Goal: Check status: Check status

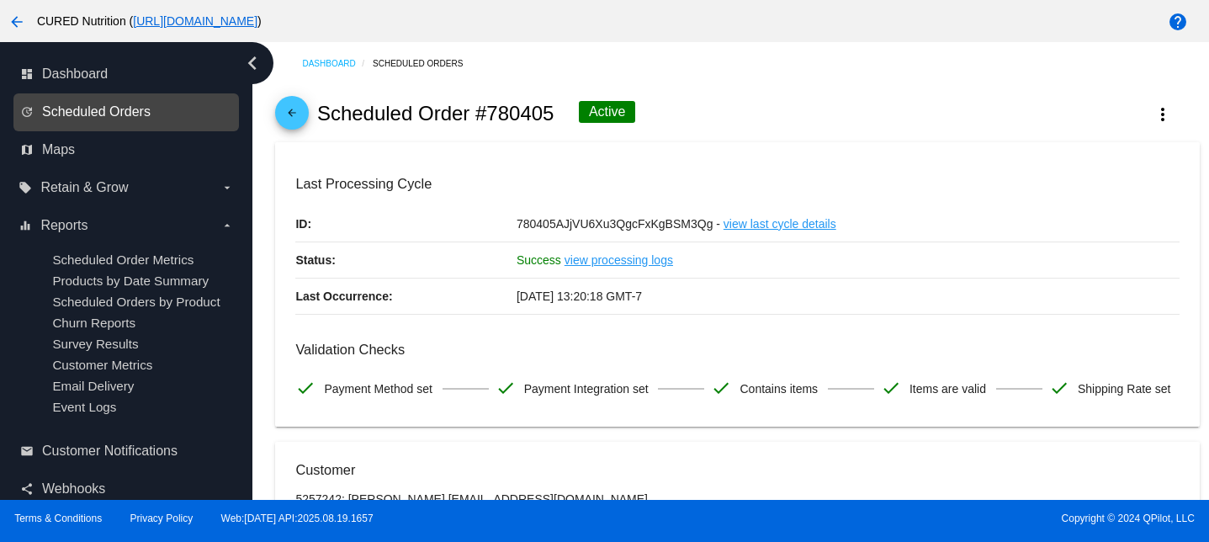
click at [107, 109] on span "Scheduled Orders" at bounding box center [96, 111] width 109 height 15
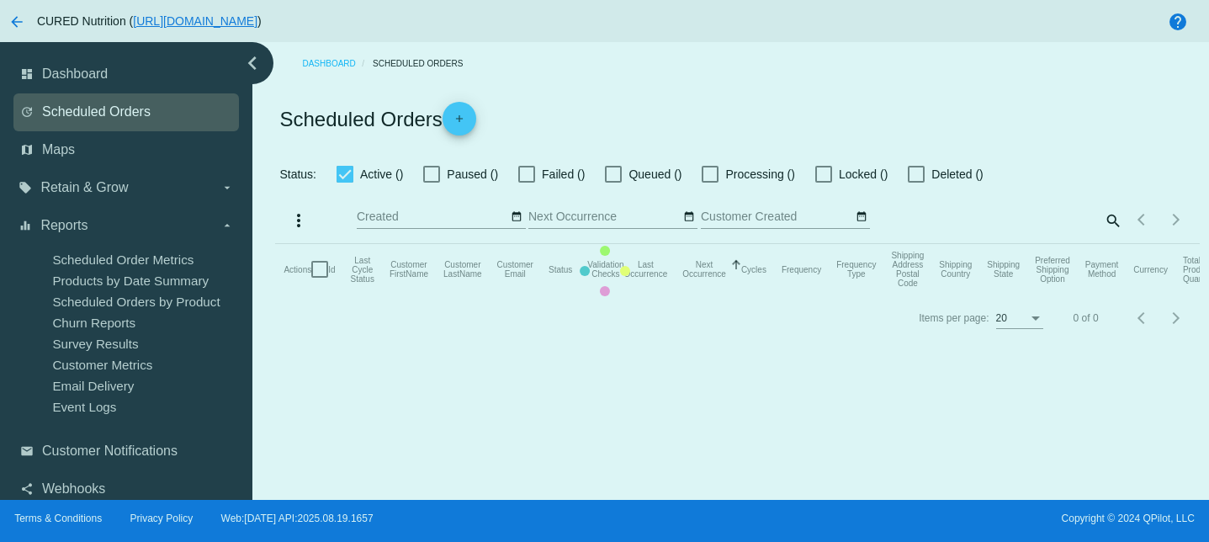
checkbox input "true"
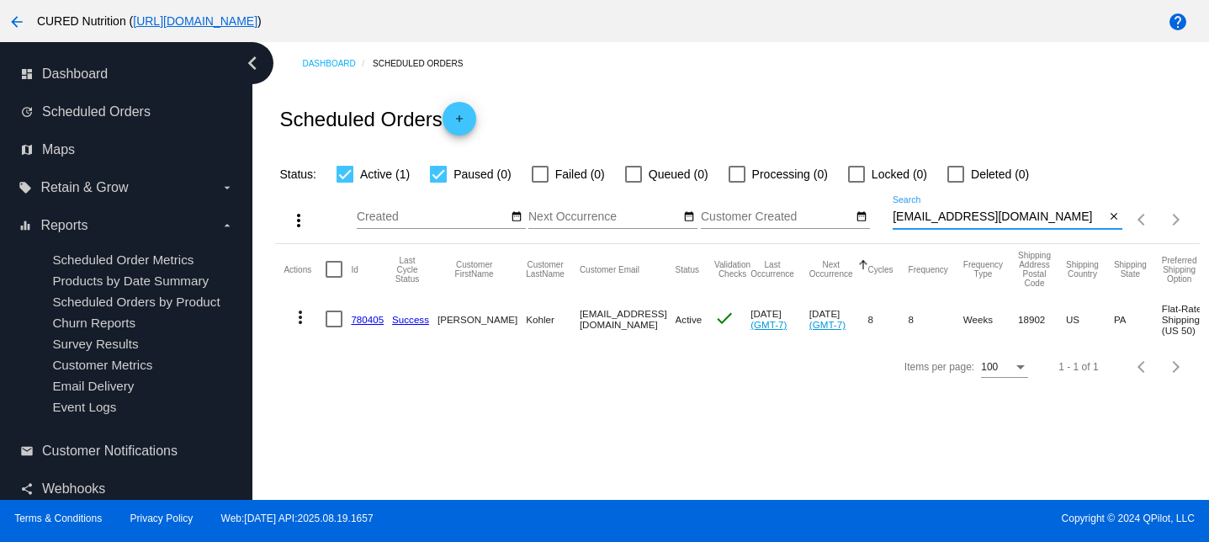
click at [927, 220] on input "[EMAIL_ADDRESS][DOMAIN_NAME]" at bounding box center [999, 216] width 212 height 13
paste input "anniebputt"
type input "[EMAIL_ADDRESS][DOMAIN_NAME]"
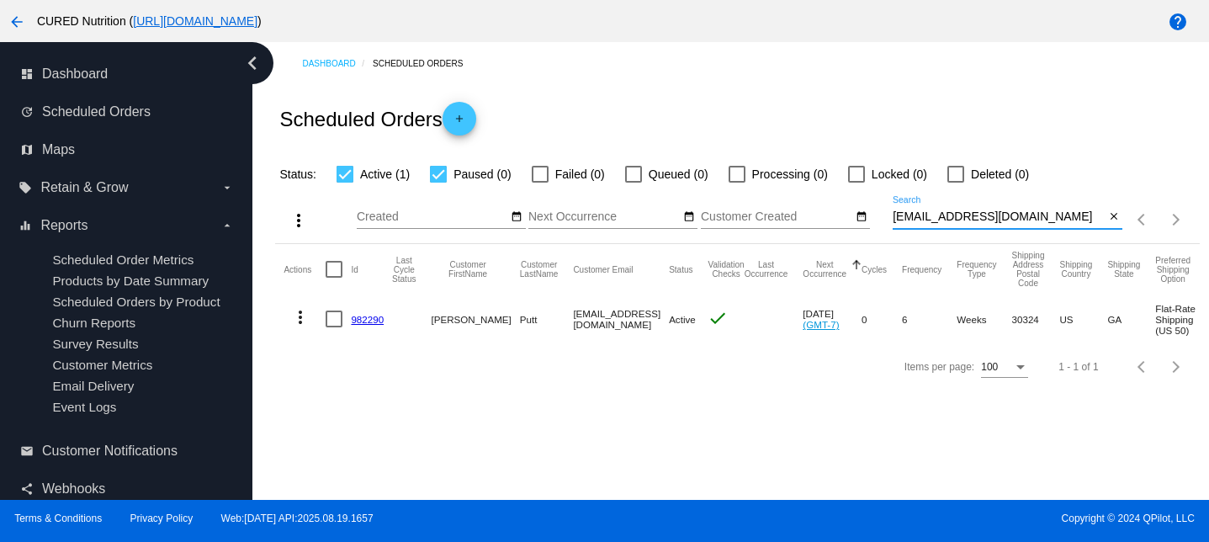
click at [364, 318] on link "982290" at bounding box center [367, 319] width 33 height 11
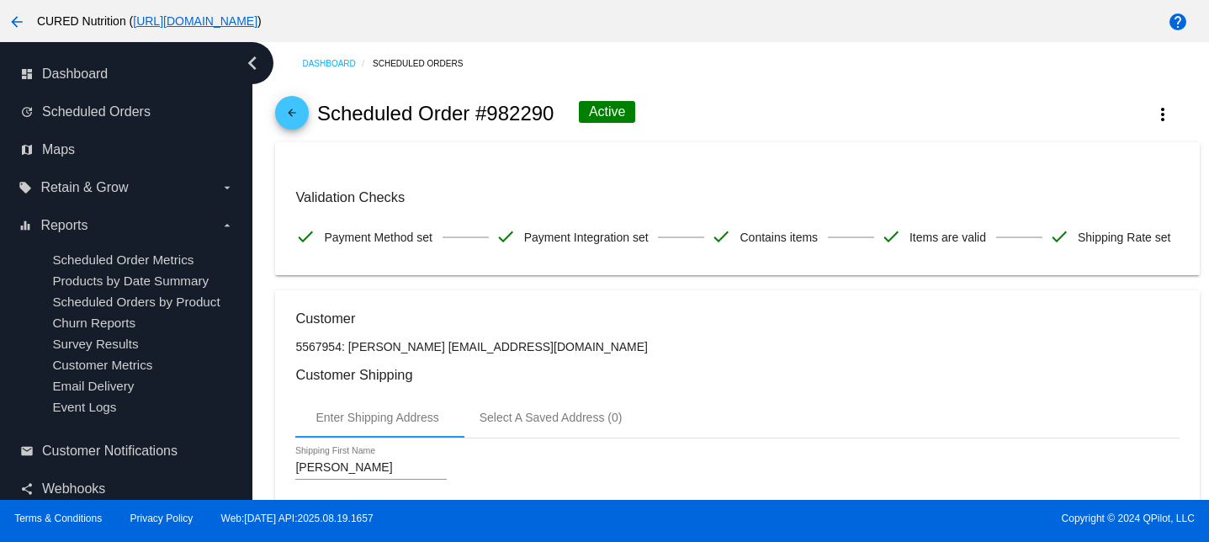
click at [308, 112] on link "arrow_back" at bounding box center [292, 113] width 34 height 34
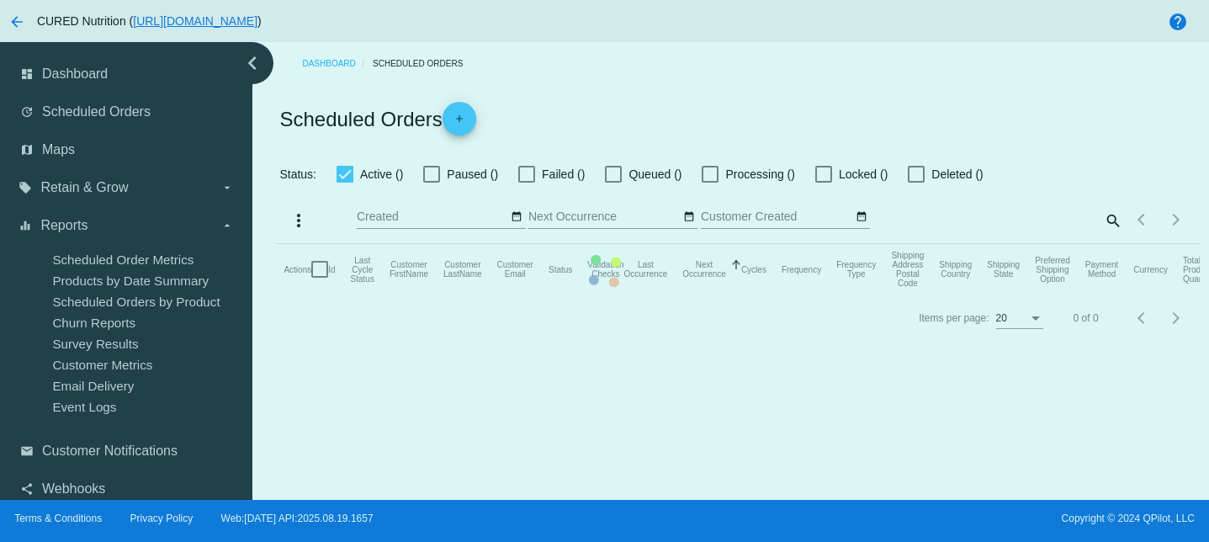
checkbox input "true"
click at [919, 244] on mat-table "Actions Id Last Cycle Status Customer FirstName Customer LastName Customer Emai…" at bounding box center [737, 269] width 924 height 50
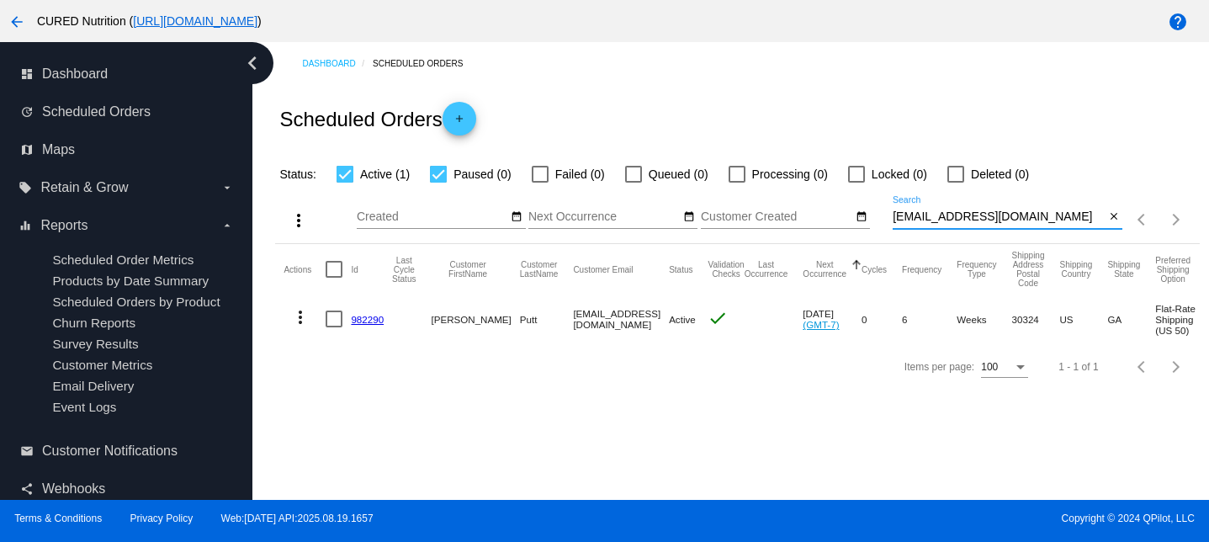
click at [919, 218] on input "[EMAIL_ADDRESS][DOMAIN_NAME]" at bounding box center [999, 216] width 212 height 13
paste input "karamillikan"
type input "[EMAIL_ADDRESS][DOMAIN_NAME]"
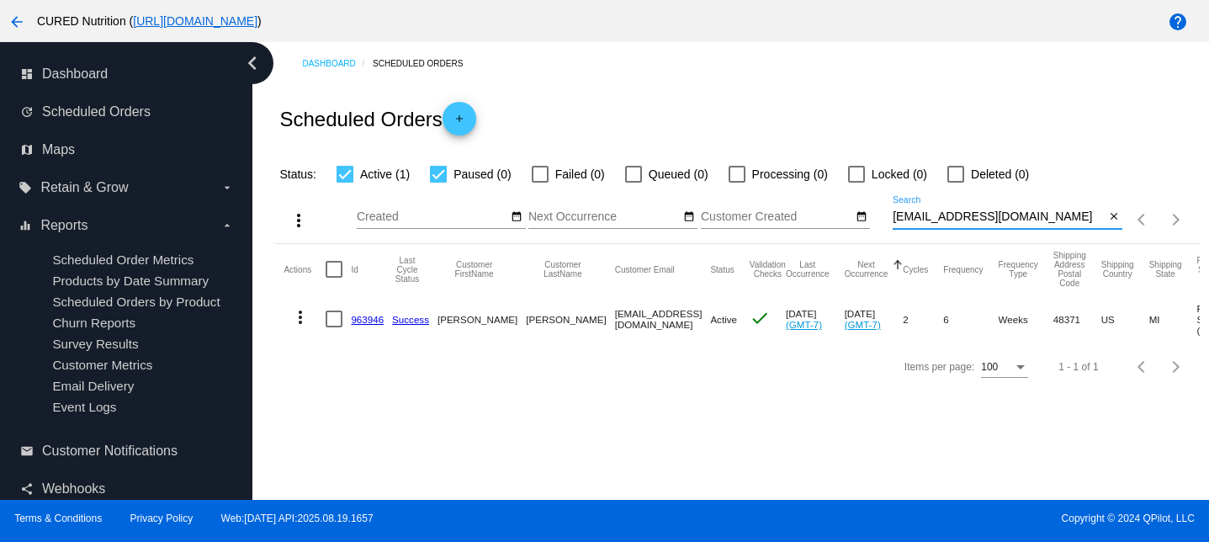
click at [368, 320] on link "963946" at bounding box center [367, 319] width 33 height 11
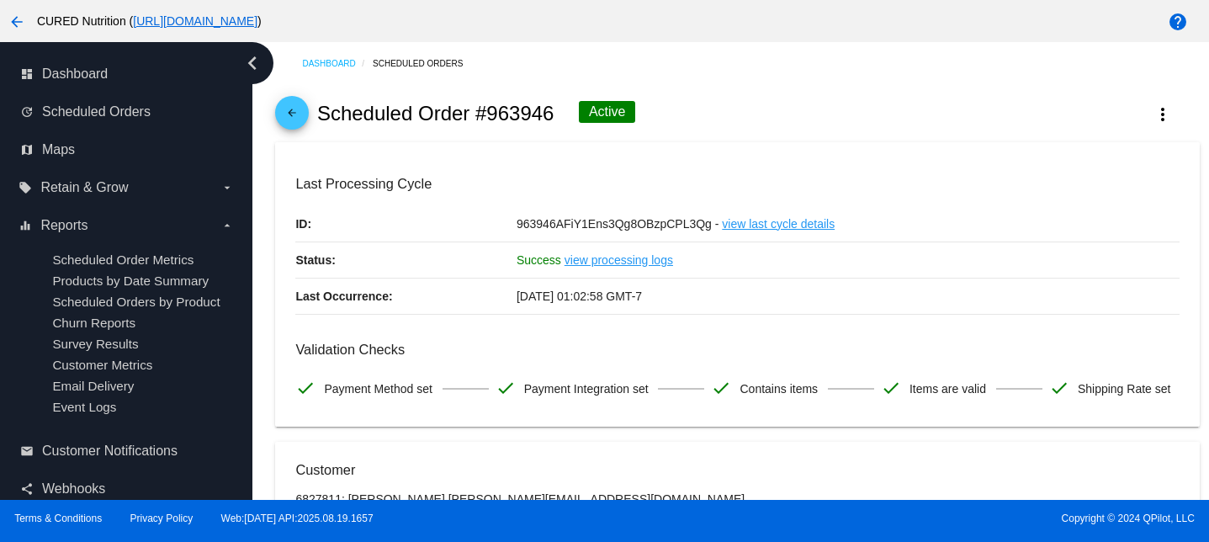
click at [276, 111] on link "arrow_back" at bounding box center [292, 113] width 34 height 34
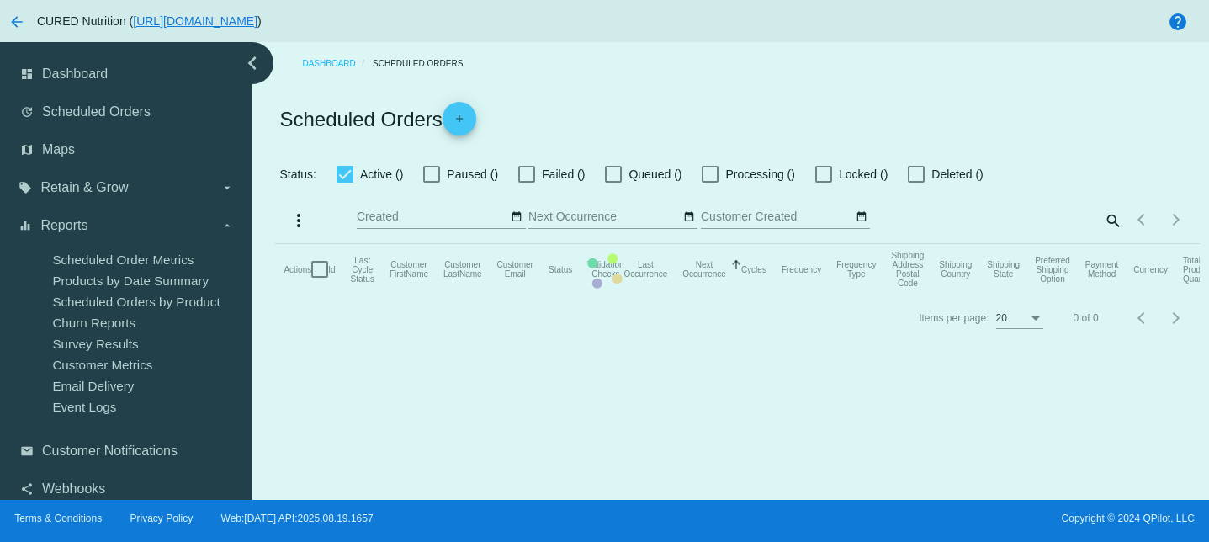
checkbox input "true"
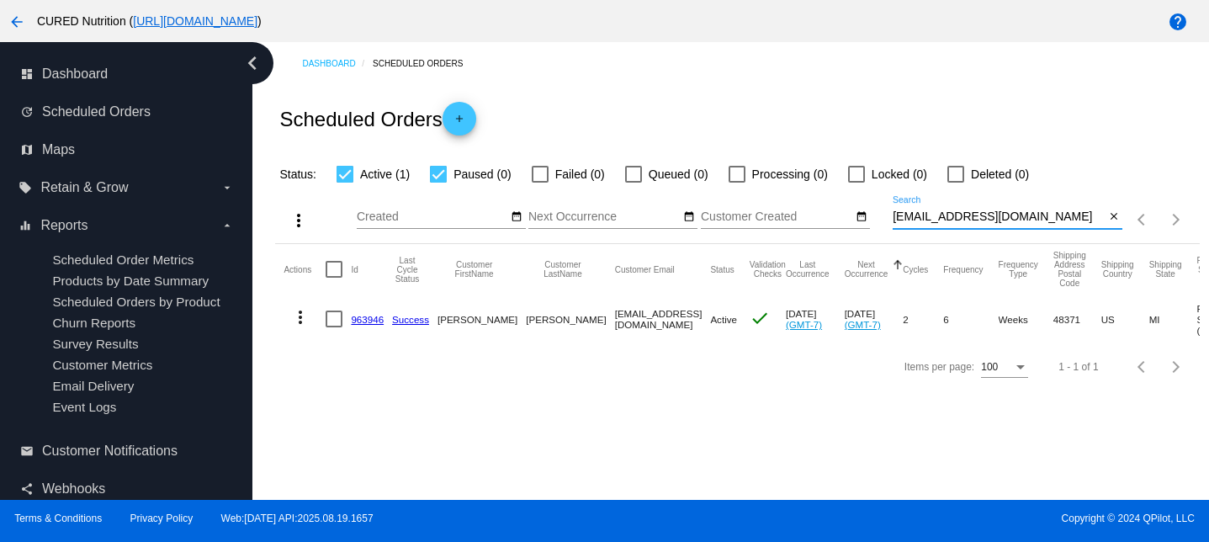
click at [964, 215] on input "[EMAIL_ADDRESS][DOMAIN_NAME]" at bounding box center [999, 216] width 212 height 13
paste input "leighashippee"
type input "[EMAIL_ADDRESS][DOMAIN_NAME]"
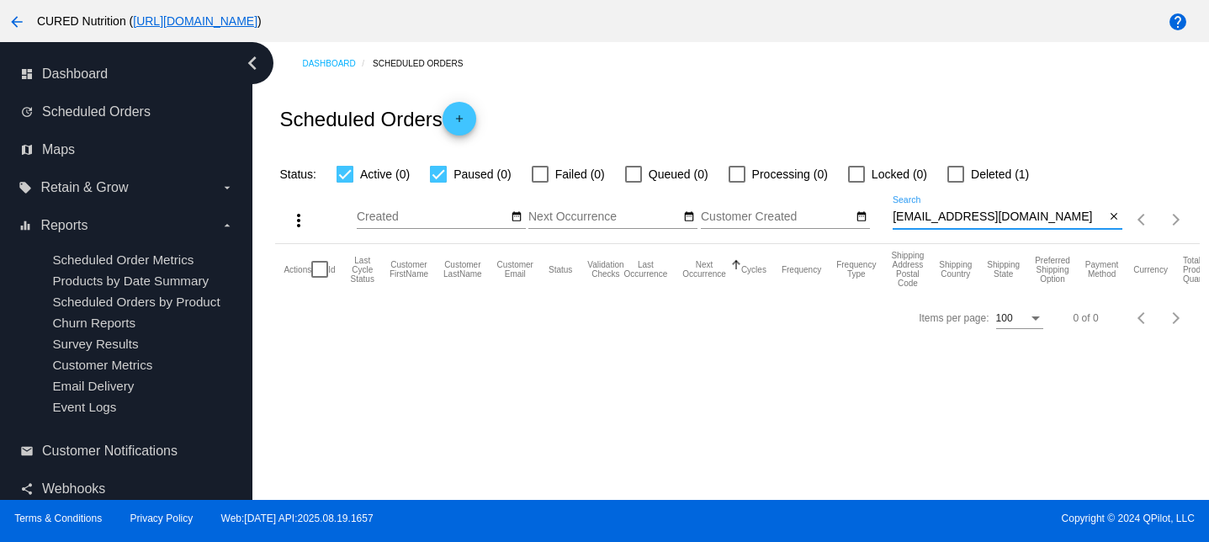
click at [948, 163] on div "Status: Active (0) Paused (0) Failed (0) Queued (0) Processing (0) Locked (0) D…" at bounding box center [737, 168] width 924 height 32
click at [948, 179] on div at bounding box center [955, 174] width 17 height 17
click at [955, 183] on input "Deleted (1)" at bounding box center [955, 183] width 1 height 1
checkbox input "true"
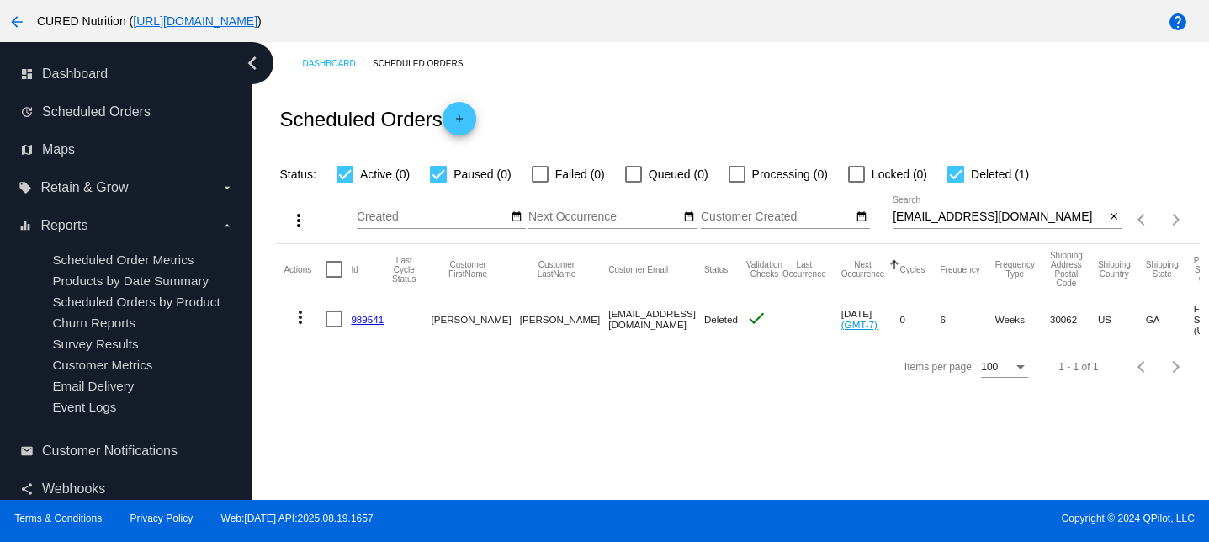
click at [356, 318] on link "989541" at bounding box center [367, 319] width 33 height 11
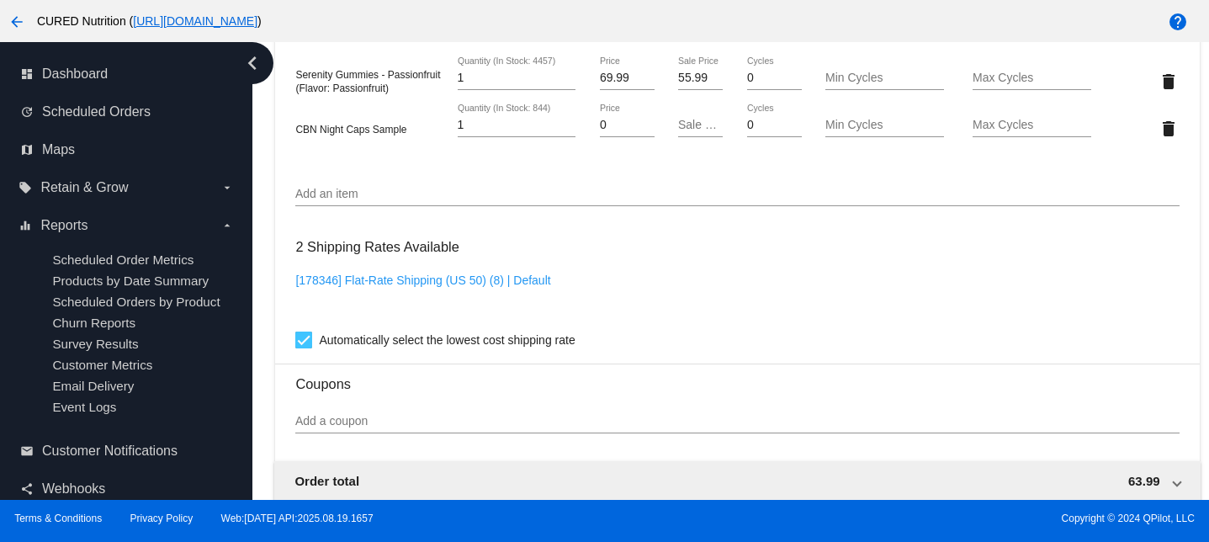
scroll to position [1044, 0]
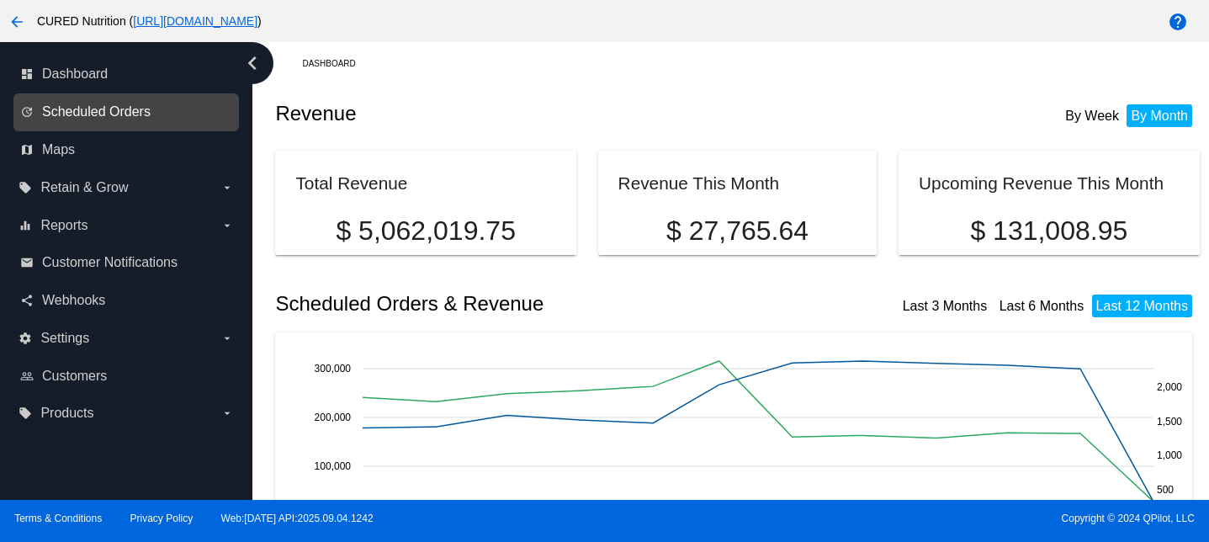
click at [117, 107] on span "Scheduled Orders" at bounding box center [96, 111] width 109 height 15
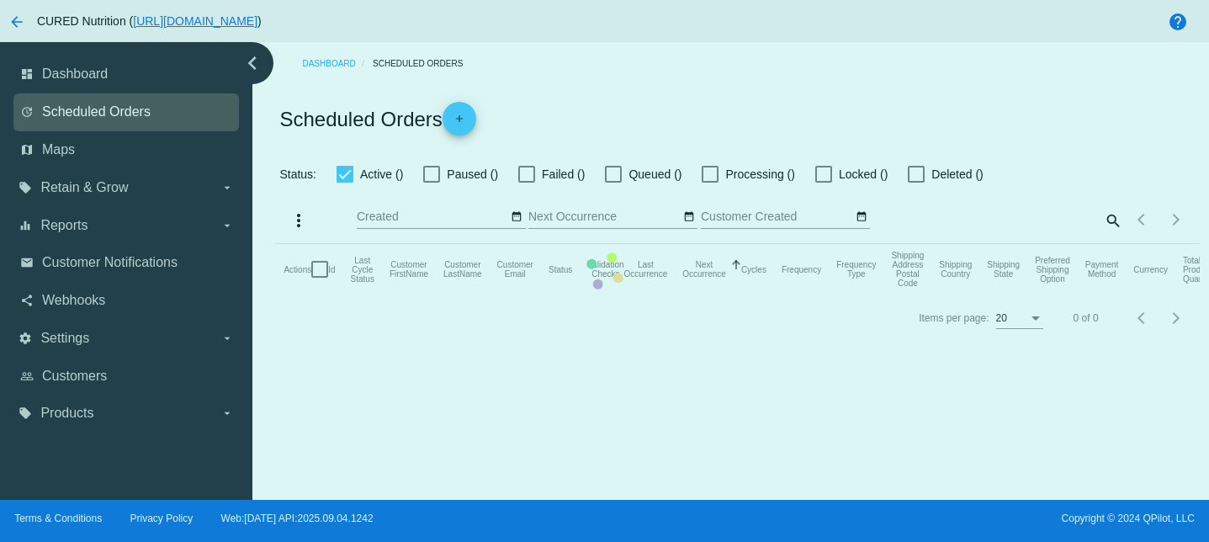
checkbox input "true"
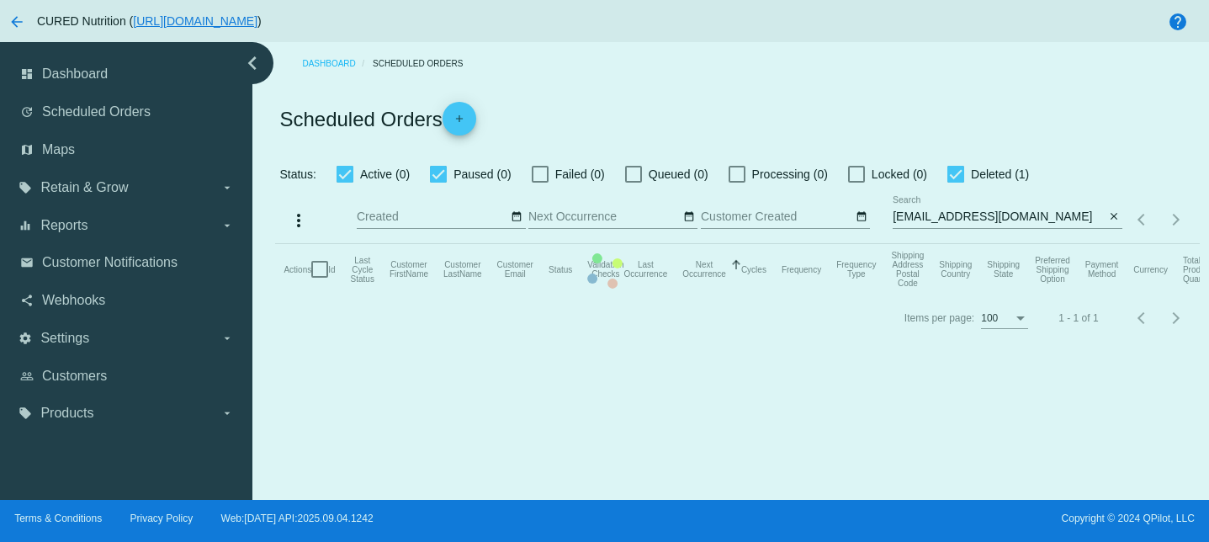
click at [925, 244] on mat-table "Actions Id Last Cycle Status Customer FirstName Customer LastName Customer Emai…" at bounding box center [737, 269] width 924 height 50
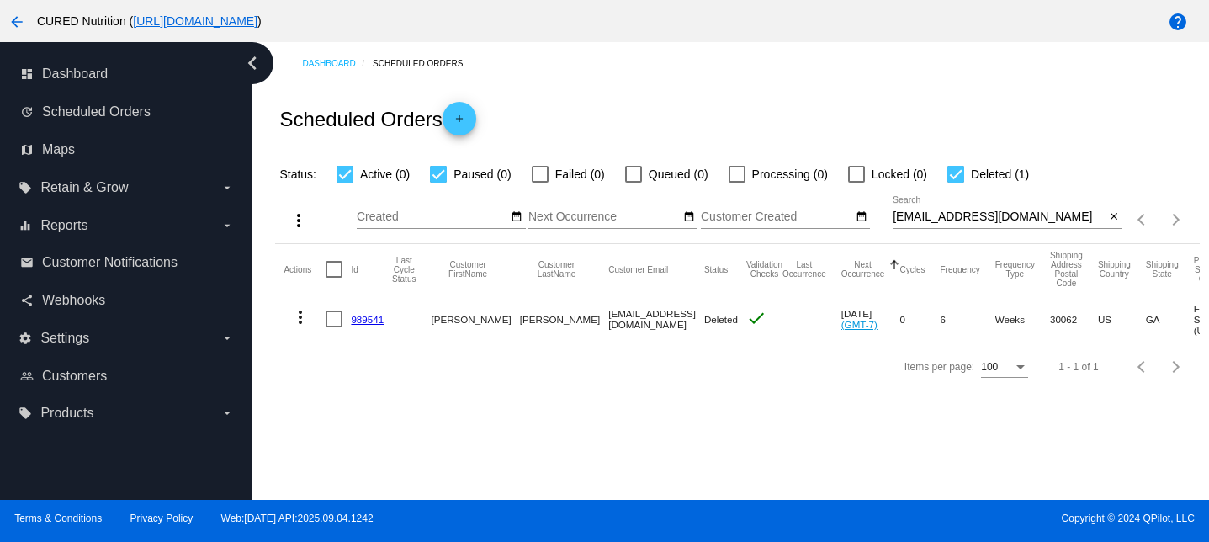
click at [927, 220] on input "[EMAIL_ADDRESS][DOMAIN_NAME]" at bounding box center [999, 216] width 212 height 13
paste input "mcfelicidario"
type input "mcfelicidario@gmail.com"
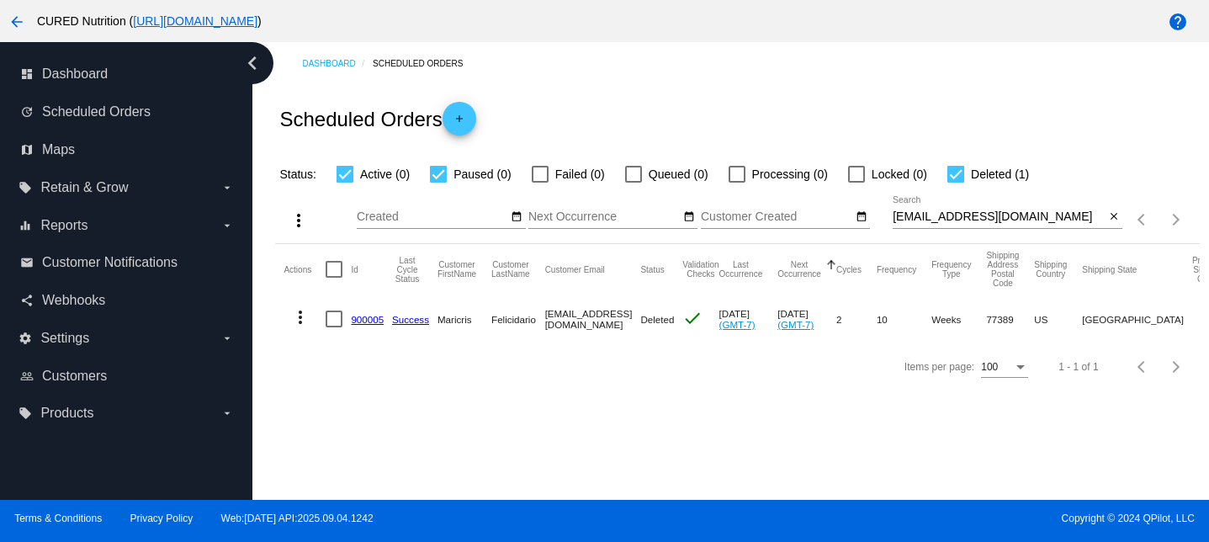
click at [368, 319] on link "900005" at bounding box center [367, 319] width 33 height 11
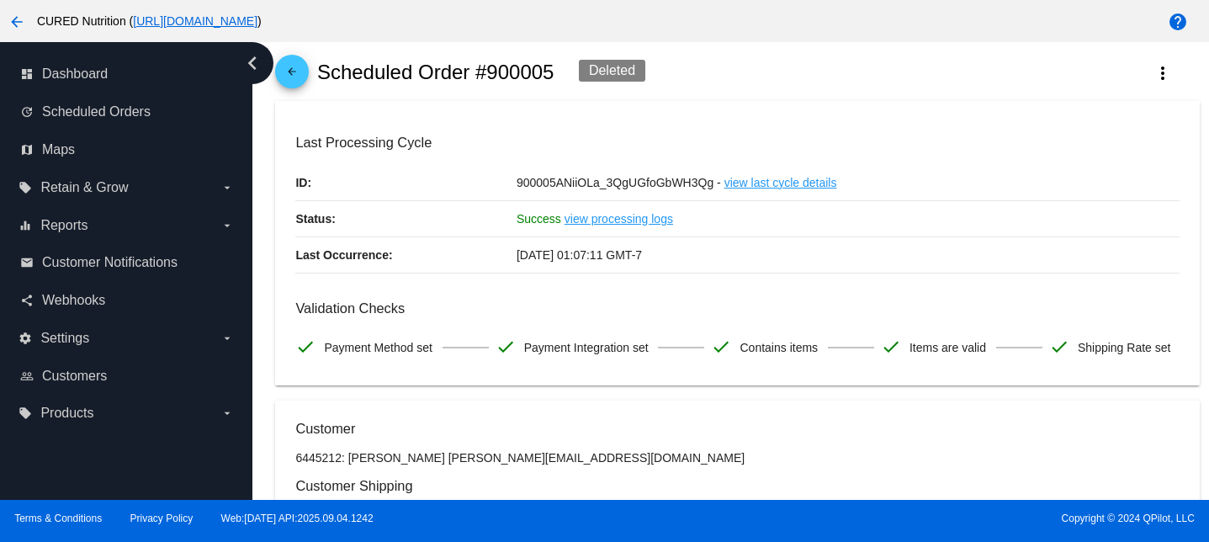
scroll to position [21, 0]
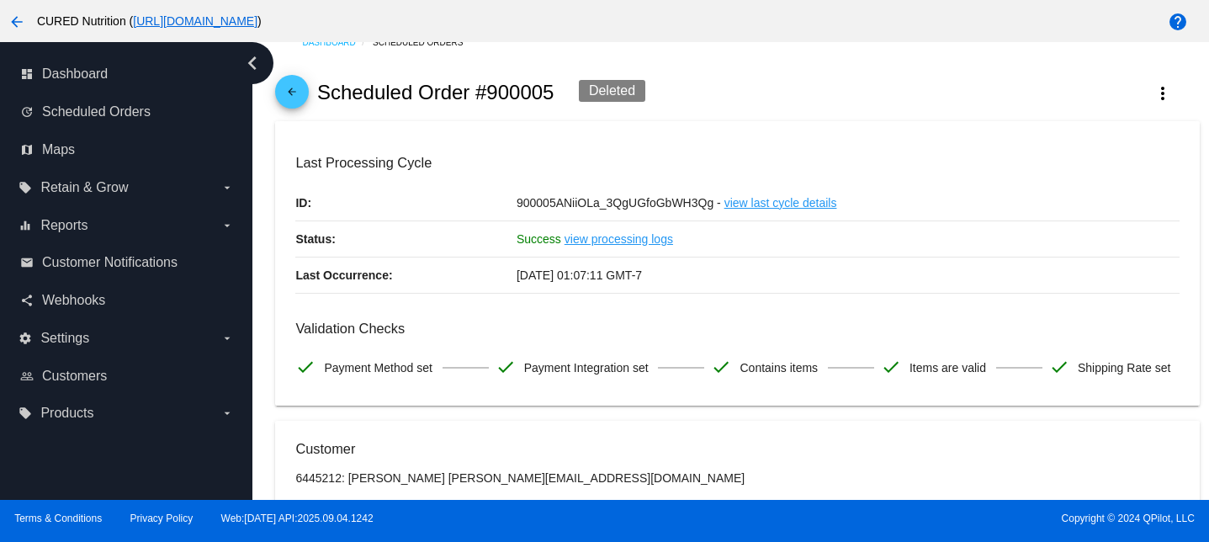
click at [291, 93] on mat-icon "arrow_back" at bounding box center [292, 96] width 20 height 20
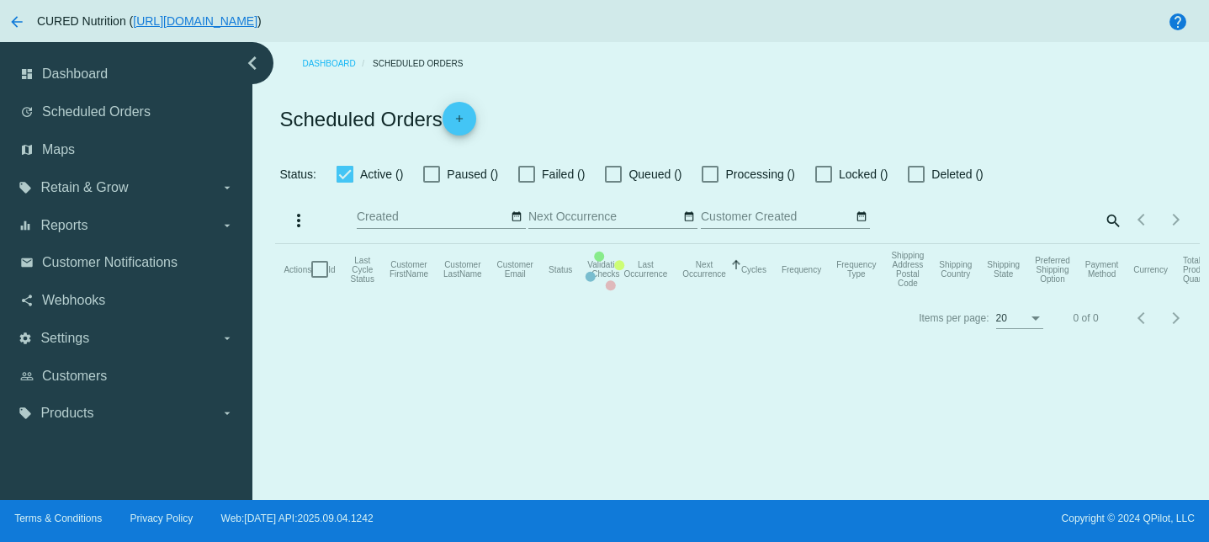
checkbox input "true"
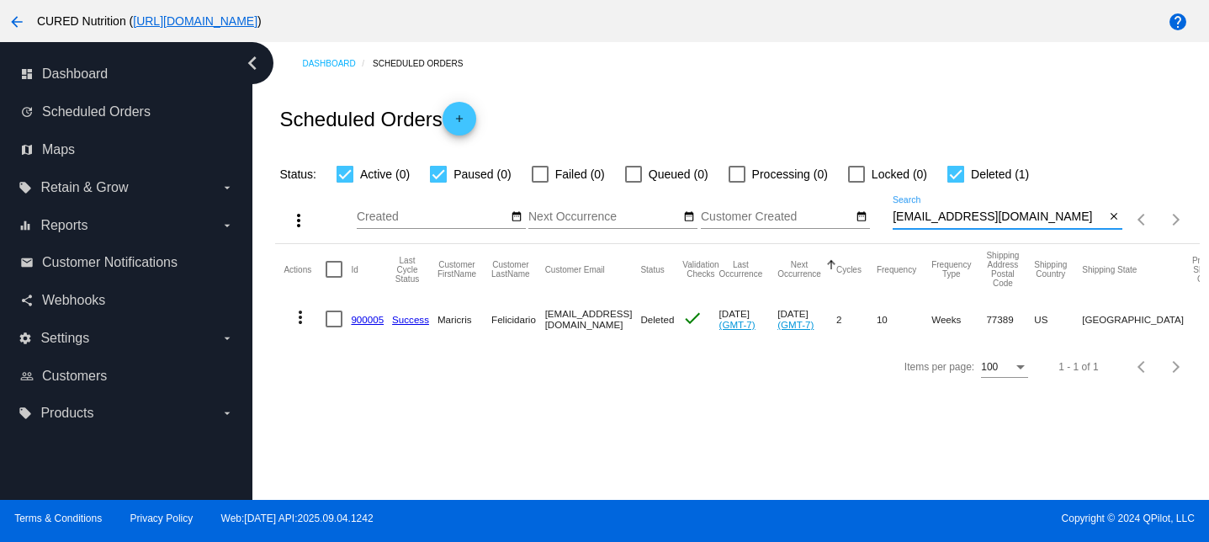
click at [940, 220] on input "mcfelicidario@gmail.com" at bounding box center [999, 216] width 212 height 13
paste input "cl154944"
type input "cl154944@gmail.com"
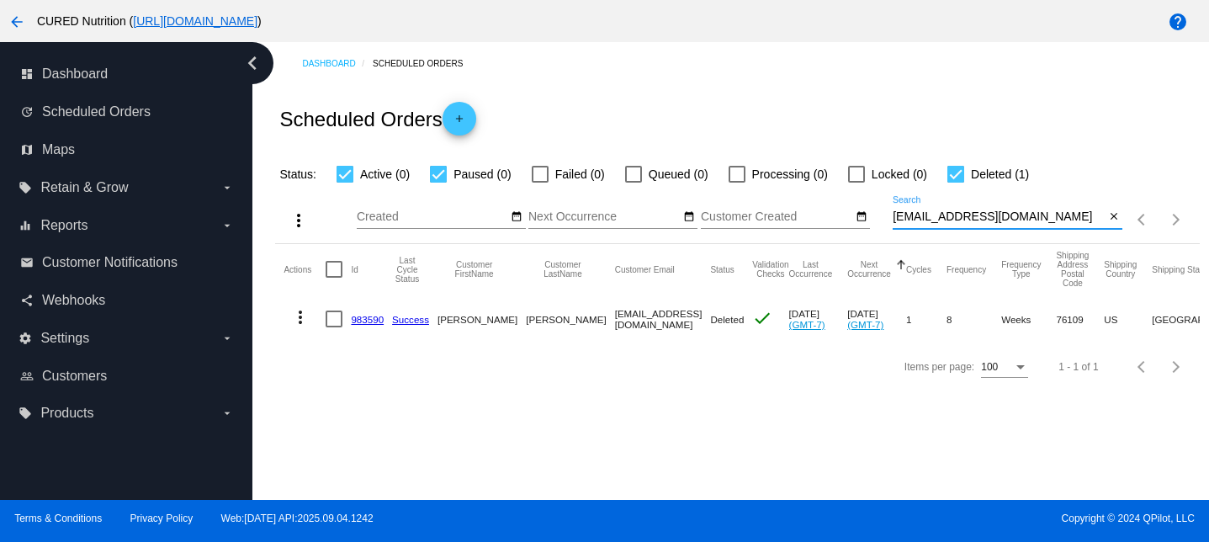
click at [301, 316] on mat-icon "more_vert" at bounding box center [300, 317] width 20 height 20
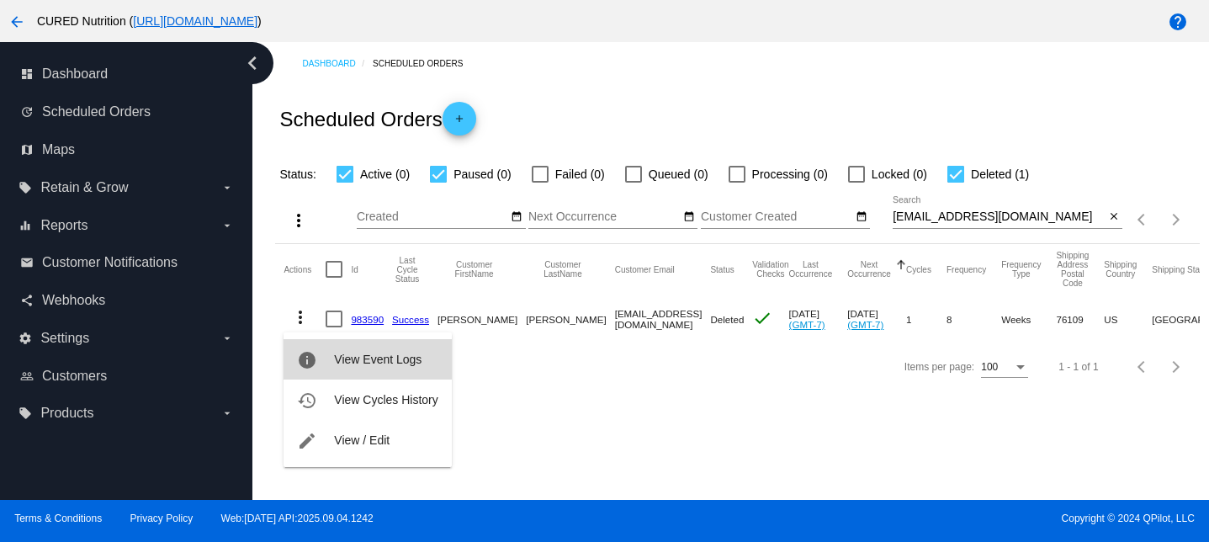
click at [379, 353] on span "View Event Logs" at bounding box center [377, 358] width 87 height 13
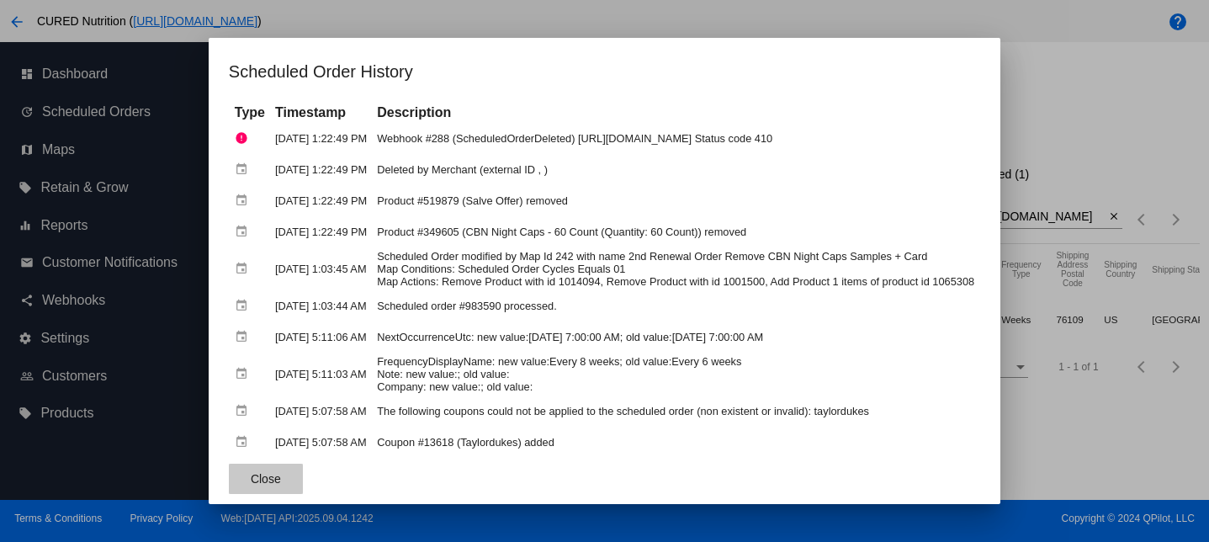
click at [229, 486] on button "Close" at bounding box center [266, 479] width 74 height 30
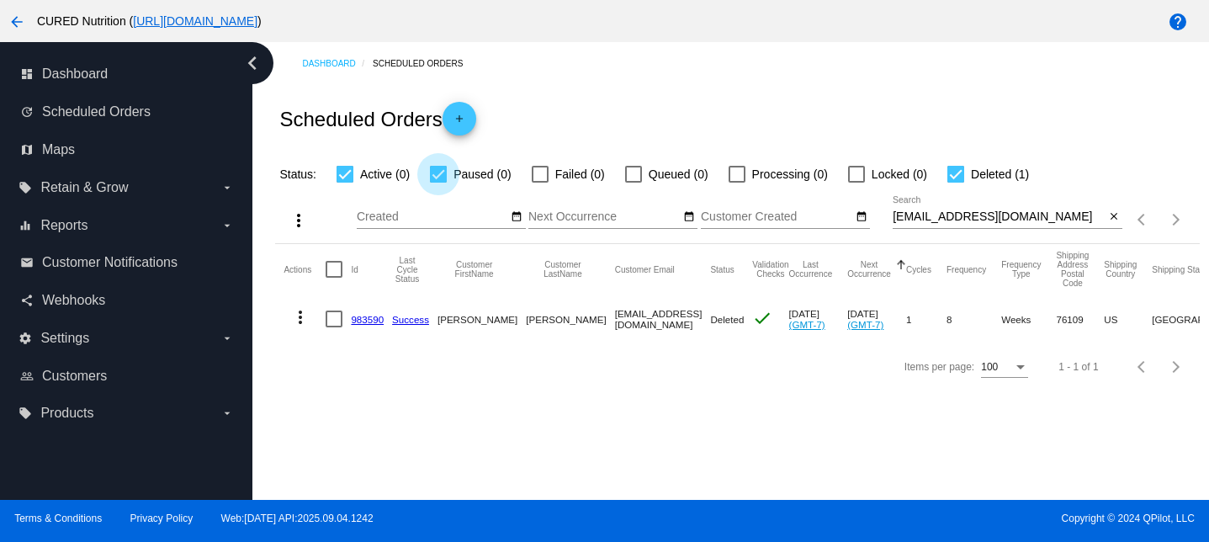
click at [439, 172] on div at bounding box center [438, 174] width 17 height 17
click at [438, 183] on input "Paused (0)" at bounding box center [437, 183] width 1 height 1
checkbox input "false"
click at [348, 175] on div at bounding box center [344, 174] width 17 height 17
click at [345, 183] on input "Active (0)" at bounding box center [344, 183] width 1 height 1
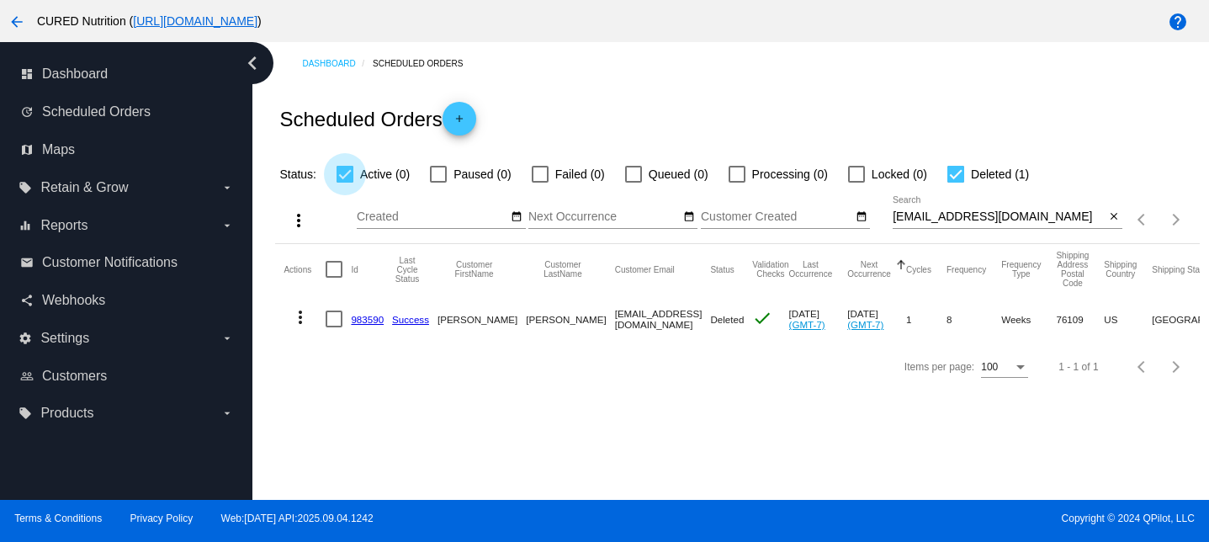
checkbox input "false"
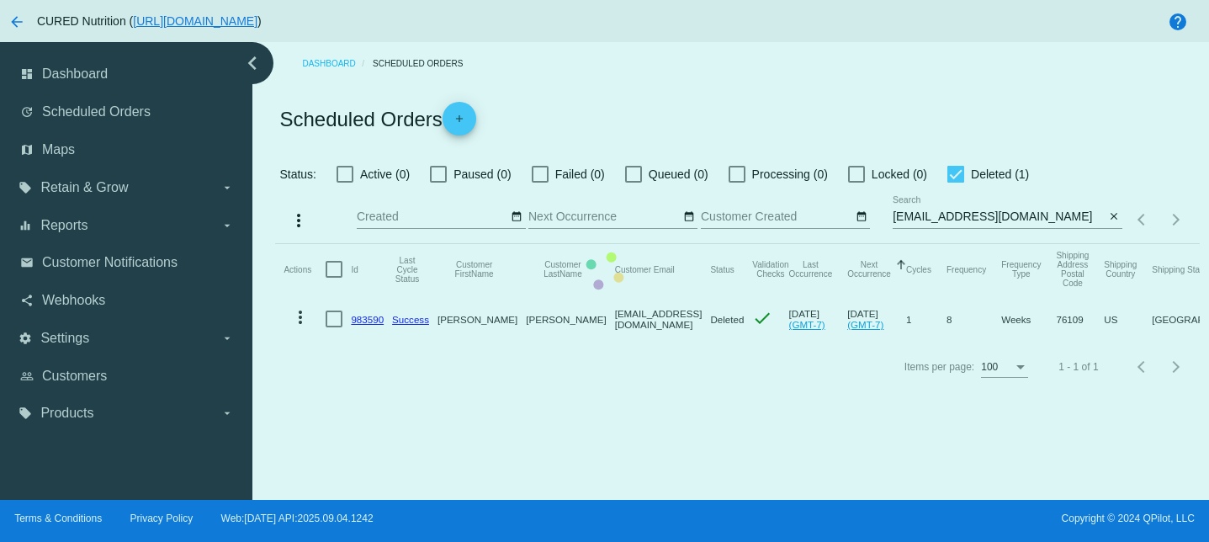
click at [275, 244] on mat-table "Actions Id Last Cycle Status Customer FirstName Customer LastName Customer Emai…" at bounding box center [737, 293] width 924 height 99
